Goal: Information Seeking & Learning: Learn about a topic

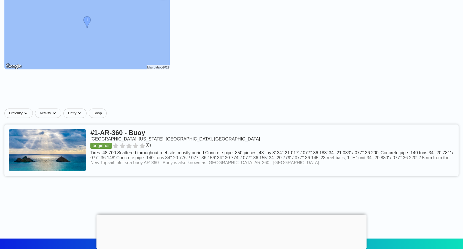
scroll to position [109, 0]
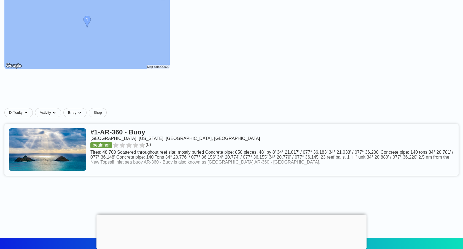
click at [231, 215] on div at bounding box center [231, 215] width 270 height 0
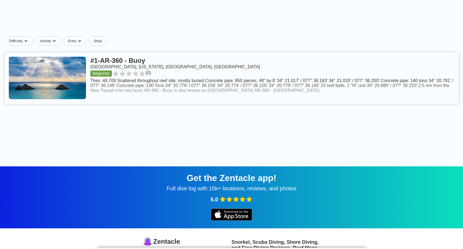
scroll to position [179, 0]
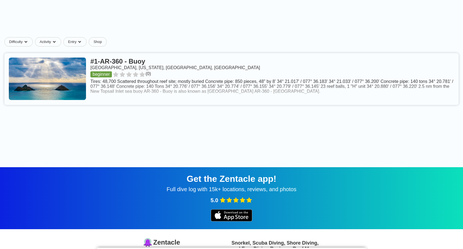
click at [120, 76] on link at bounding box center [231, 79] width 454 height 52
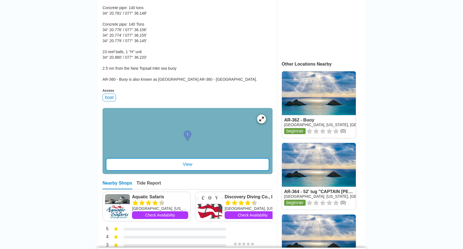
scroll to position [206, 0]
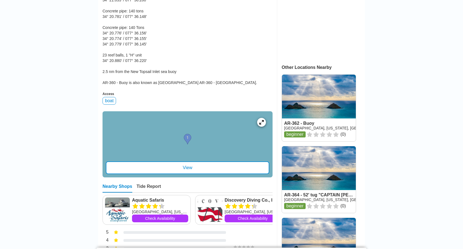
click at [192, 167] on div "View" at bounding box center [187, 167] width 163 height 13
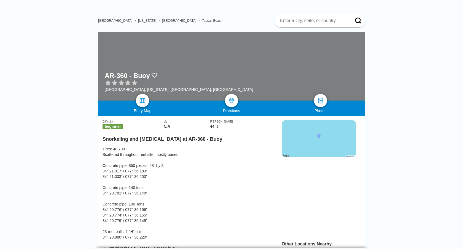
scroll to position [0, 0]
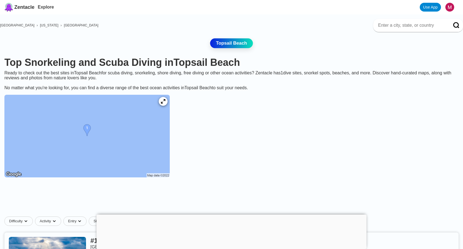
click at [225, 41] on link "Topsail Beach" at bounding box center [231, 43] width 43 height 10
click at [234, 44] on link "Topsail Beach" at bounding box center [231, 43] width 43 height 10
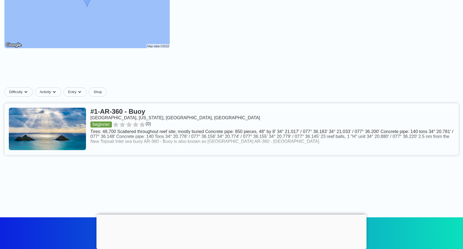
scroll to position [130, 0]
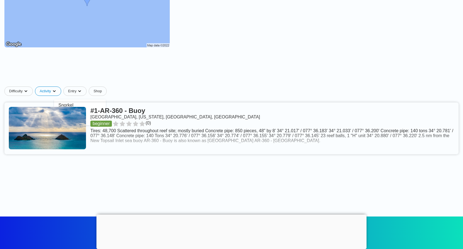
click at [74, 93] on html "Zentacle Explore Use App [GEOGRAPHIC_DATA] › [US_STATE] › [GEOGRAPHIC_DATA] [GE…" at bounding box center [231, 145] width 463 height 551
click at [66, 106] on div "Snorkel" at bounding box center [79, 105] width 47 height 7
click at [46, 91] on html "Zentacle Explore Use App [GEOGRAPHIC_DATA] › [US_STATE] › [GEOGRAPHIC_DATA] [GE…" at bounding box center [231, 145] width 463 height 551
click at [100, 93] on html "Zentacle Explore Use App [GEOGRAPHIC_DATA] › [US_STATE] › [GEOGRAPHIC_DATA] [GE…" at bounding box center [231, 145] width 463 height 551
click at [103, 93] on html "Zentacle Explore Use App [GEOGRAPHIC_DATA] › [US_STATE] › [GEOGRAPHIC_DATA] [GE…" at bounding box center [231, 145] width 463 height 551
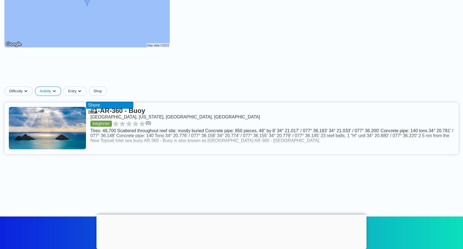
click at [96, 106] on div "Shore" at bounding box center [109, 105] width 47 height 7
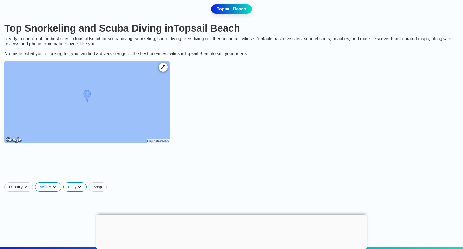
scroll to position [0, 0]
